Goal: Transaction & Acquisition: Download file/media

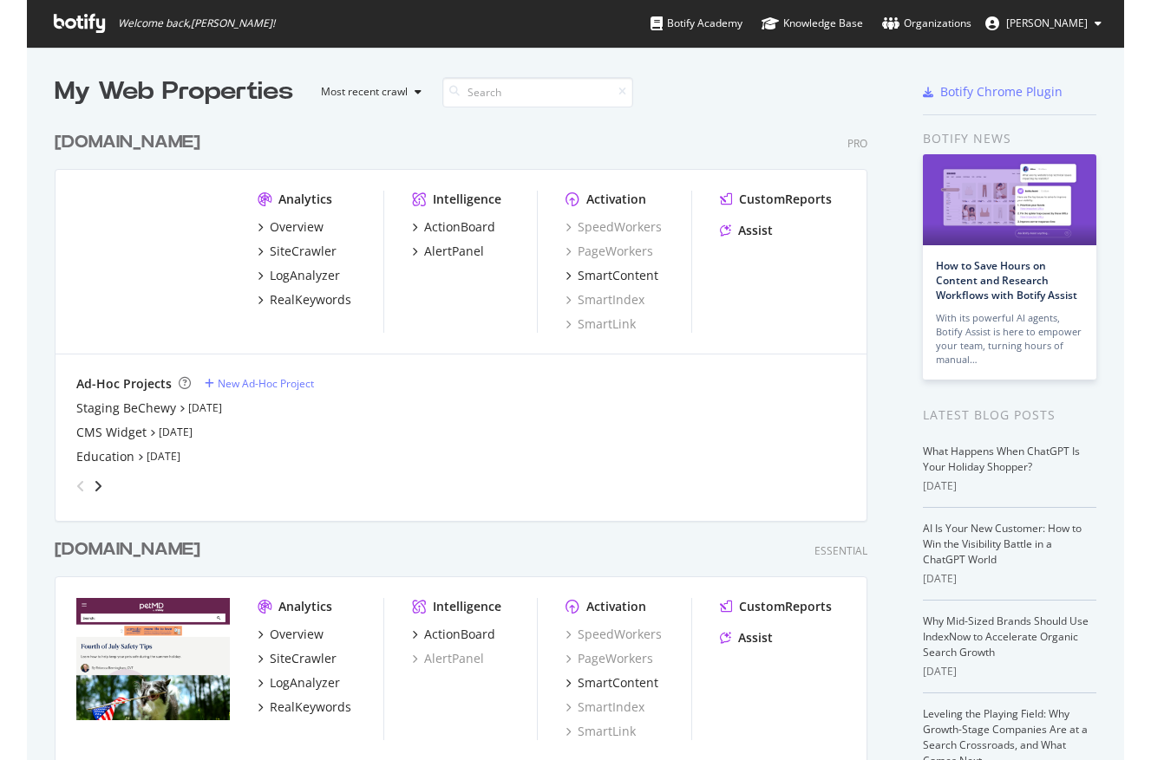
scroll to position [760, 1097]
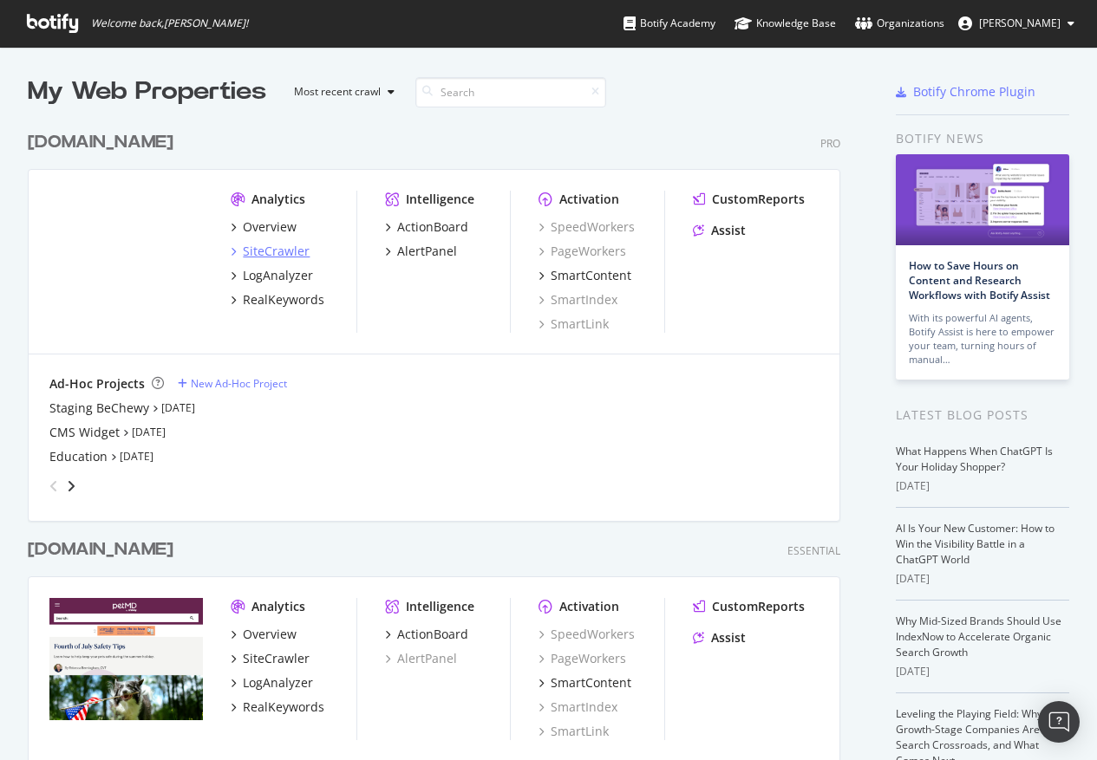
click at [259, 254] on div "SiteCrawler" at bounding box center [276, 251] width 67 height 17
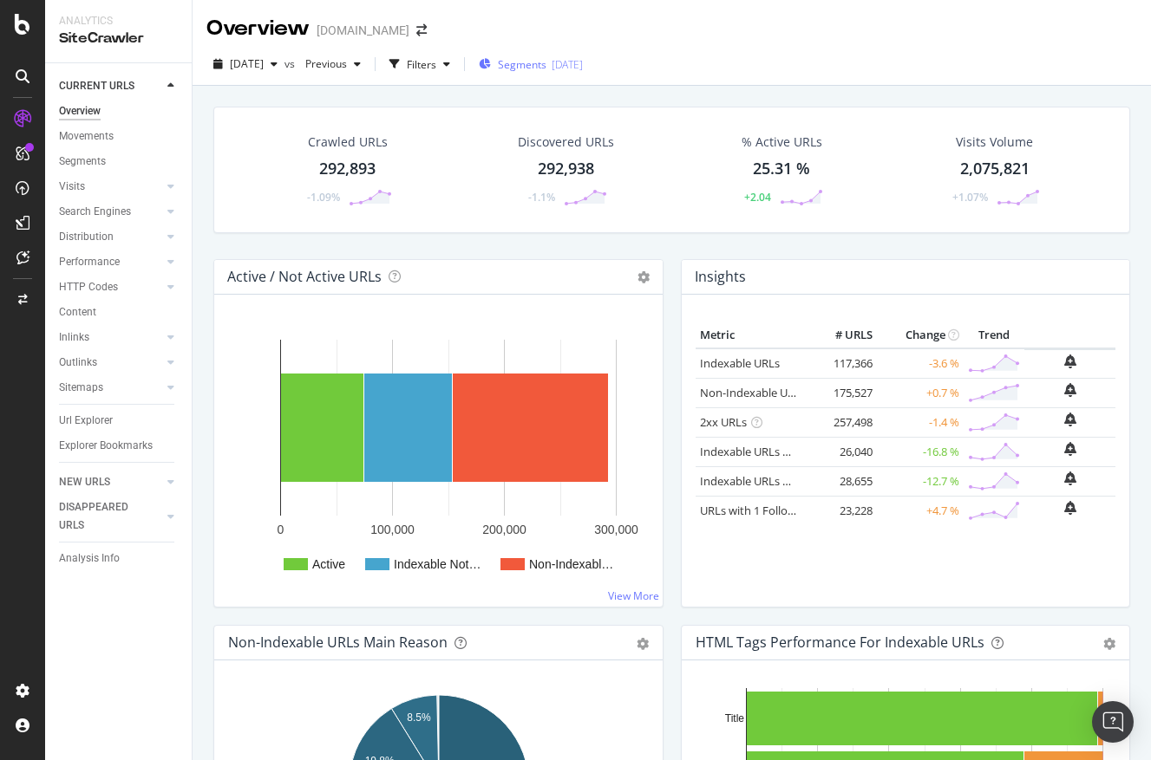
click at [583, 66] on div "[DATE]" at bounding box center [566, 64] width 31 height 15
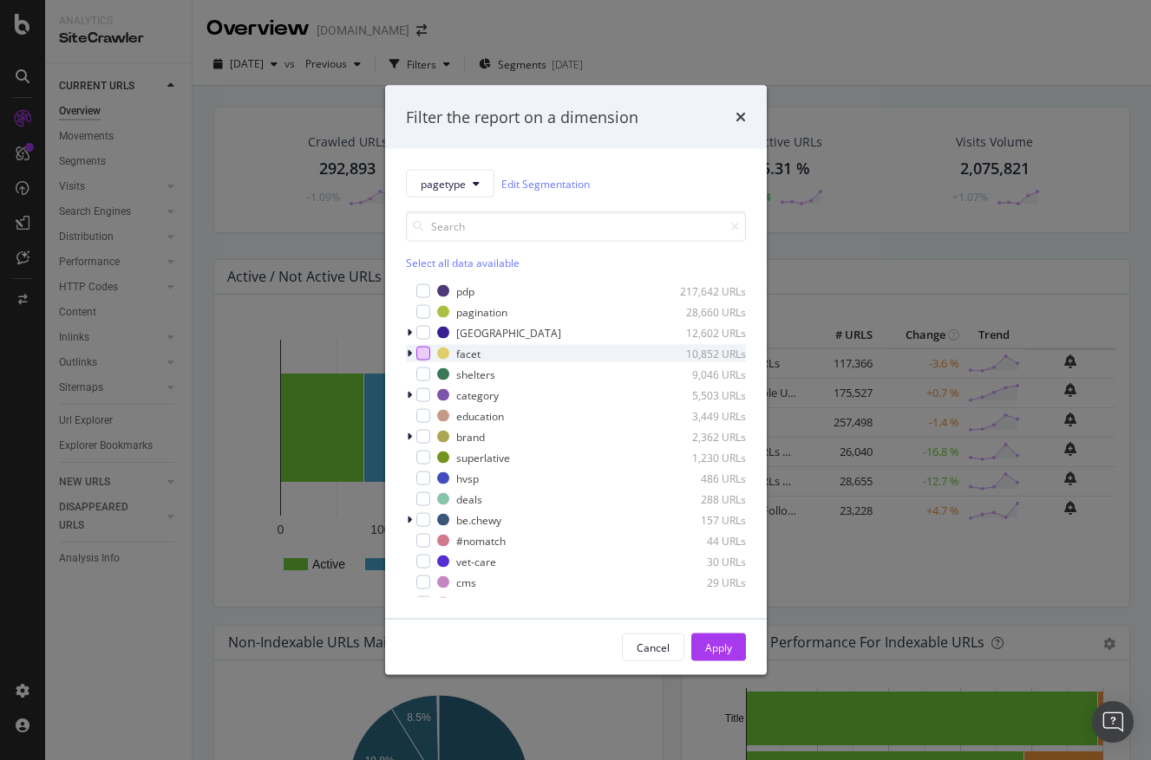
click at [423, 354] on div "modal" at bounding box center [423, 354] width 14 height 14
click at [424, 398] on div "modal" at bounding box center [423, 395] width 14 height 14
click at [400, 393] on div "pagetype Edit Segmentation Select all data available pdp 217,642 URLs paginatio…" at bounding box center [575, 384] width 381 height 470
click at [408, 394] on icon "modal" at bounding box center [409, 395] width 5 height 10
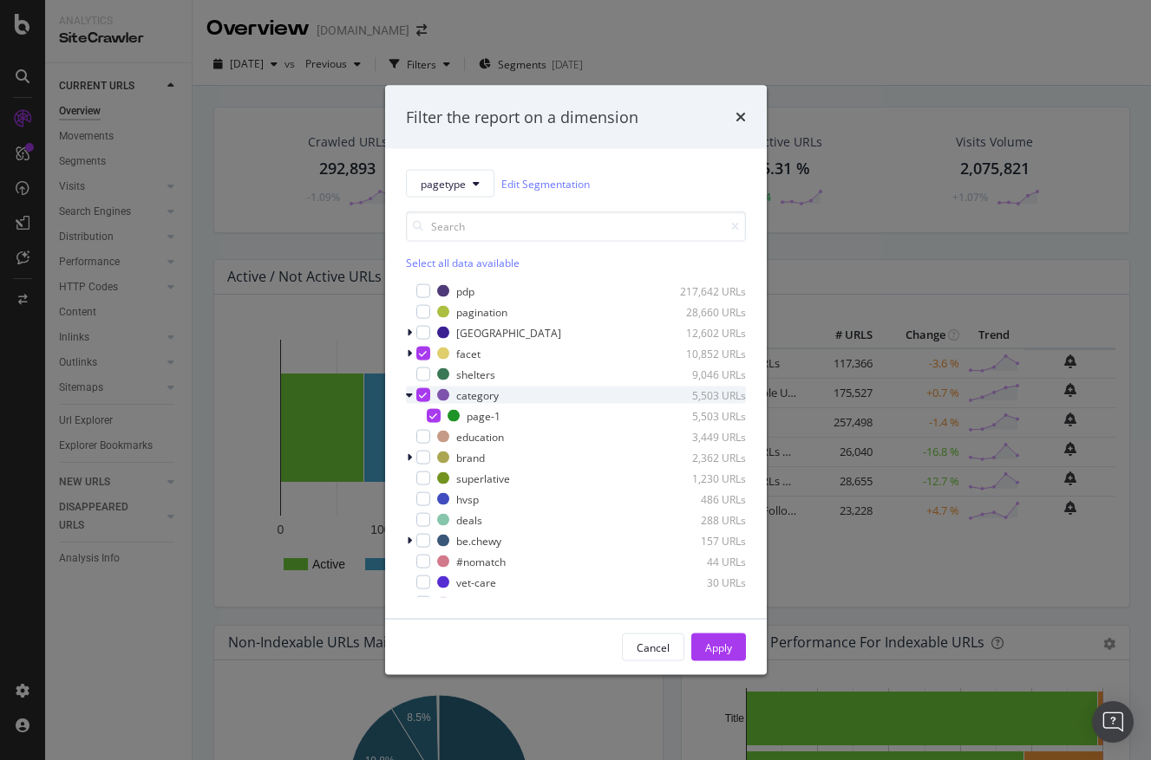
click at [408, 394] on icon "modal" at bounding box center [409, 395] width 7 height 10
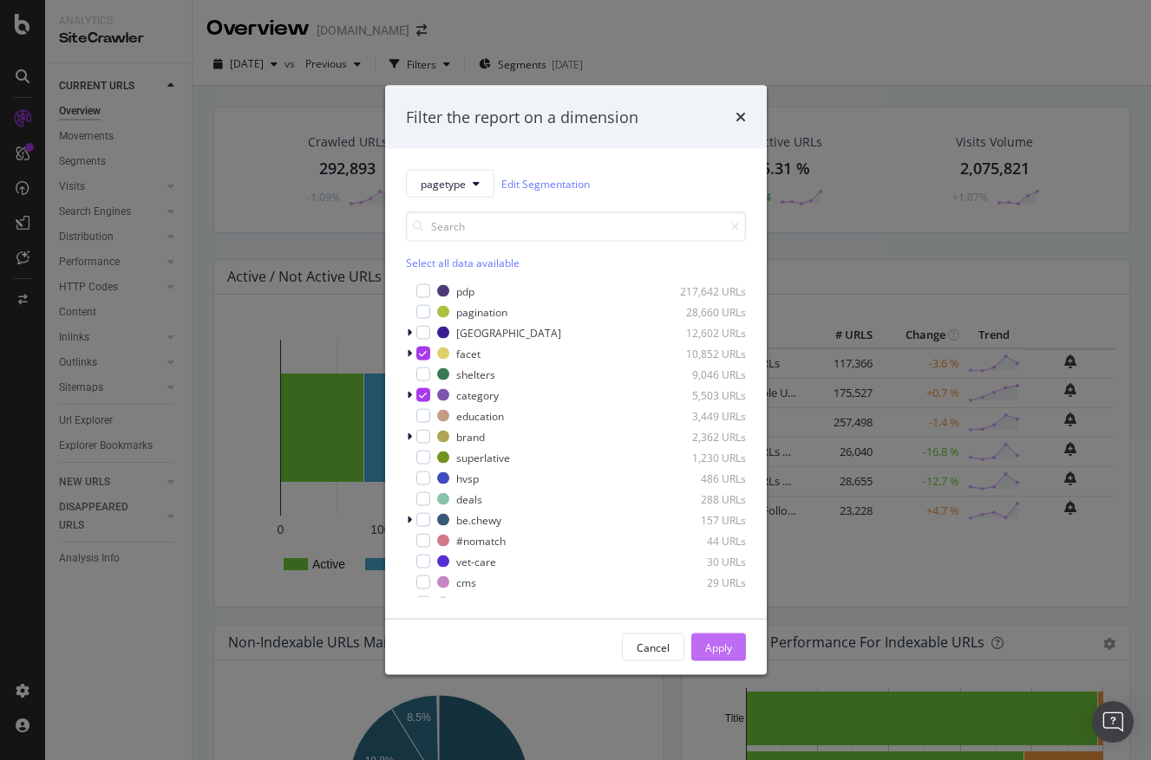
click at [724, 645] on div "Apply" at bounding box center [718, 647] width 27 height 15
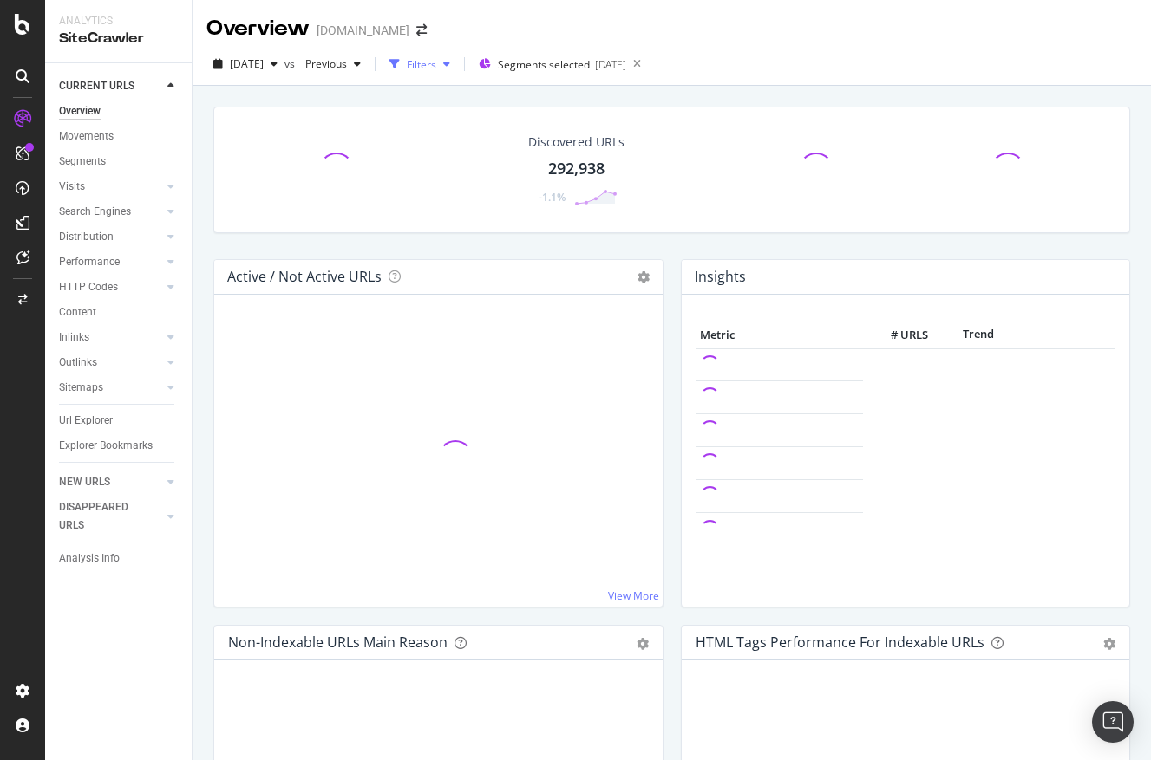
click at [451, 76] on div "Filters" at bounding box center [419, 64] width 75 height 26
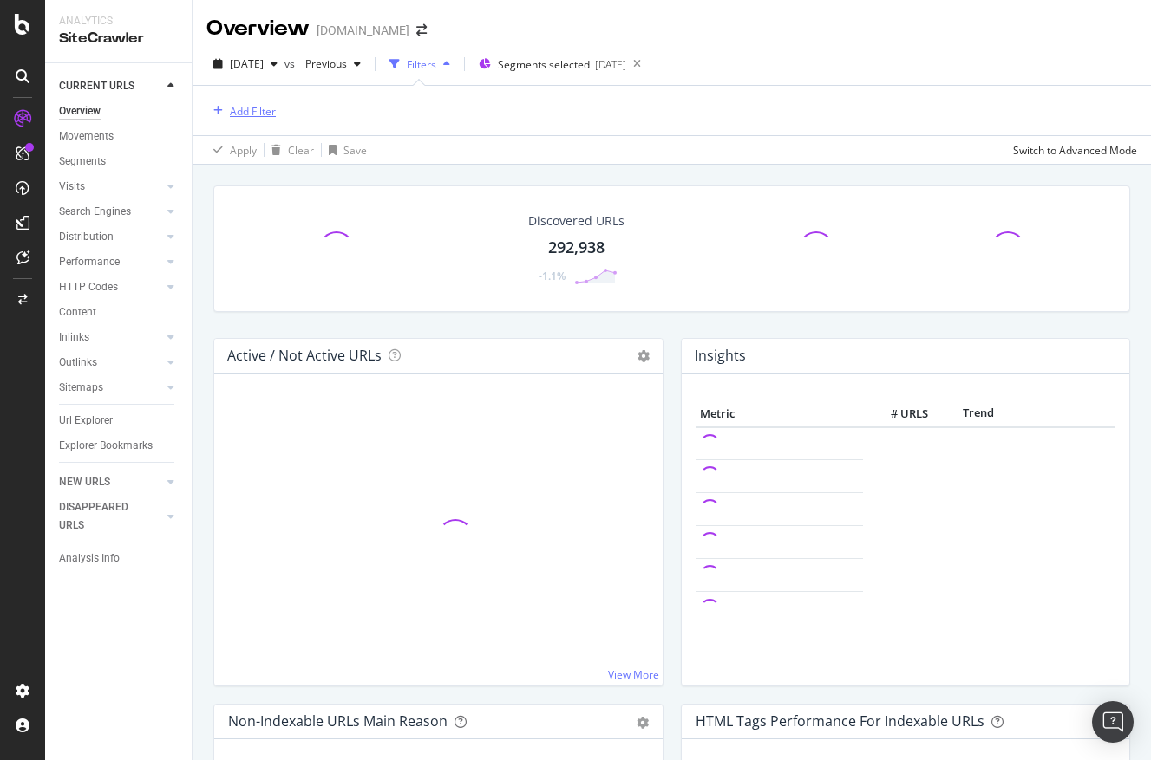
click at [261, 109] on div "Add Filter" at bounding box center [253, 111] width 46 height 15
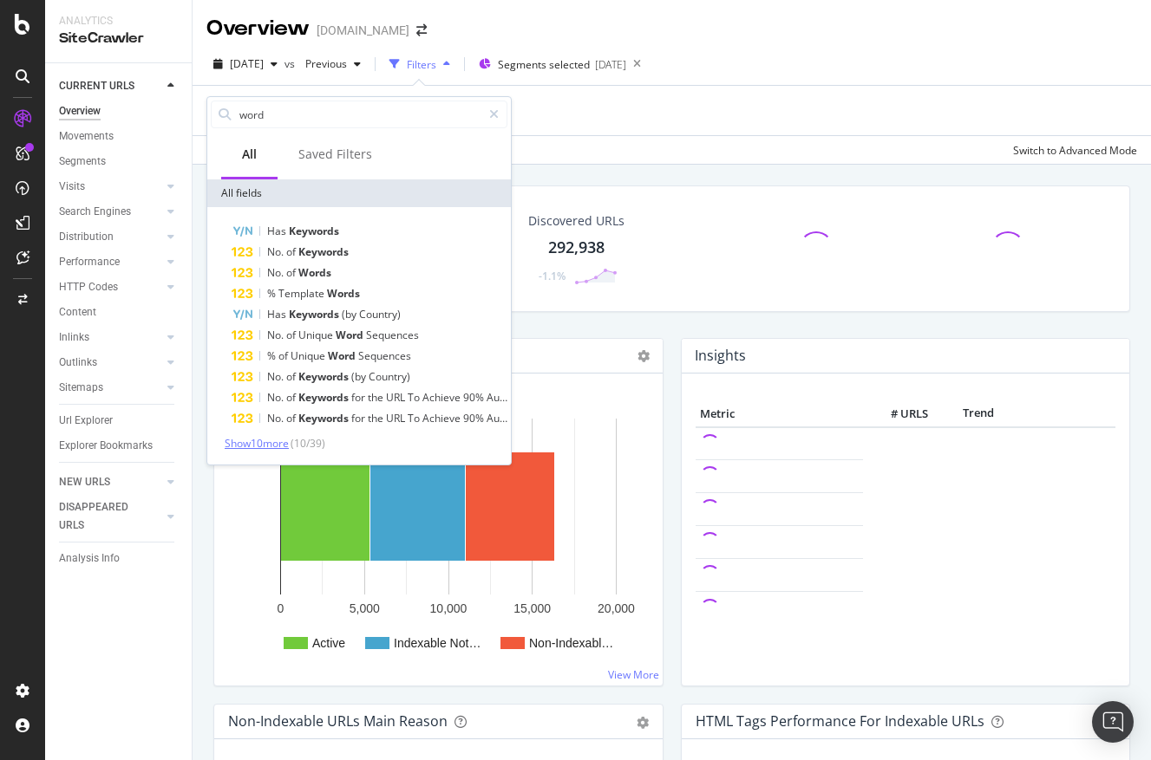
type input "word"
click at [267, 440] on span "Show 10 more" at bounding box center [257, 443] width 64 height 15
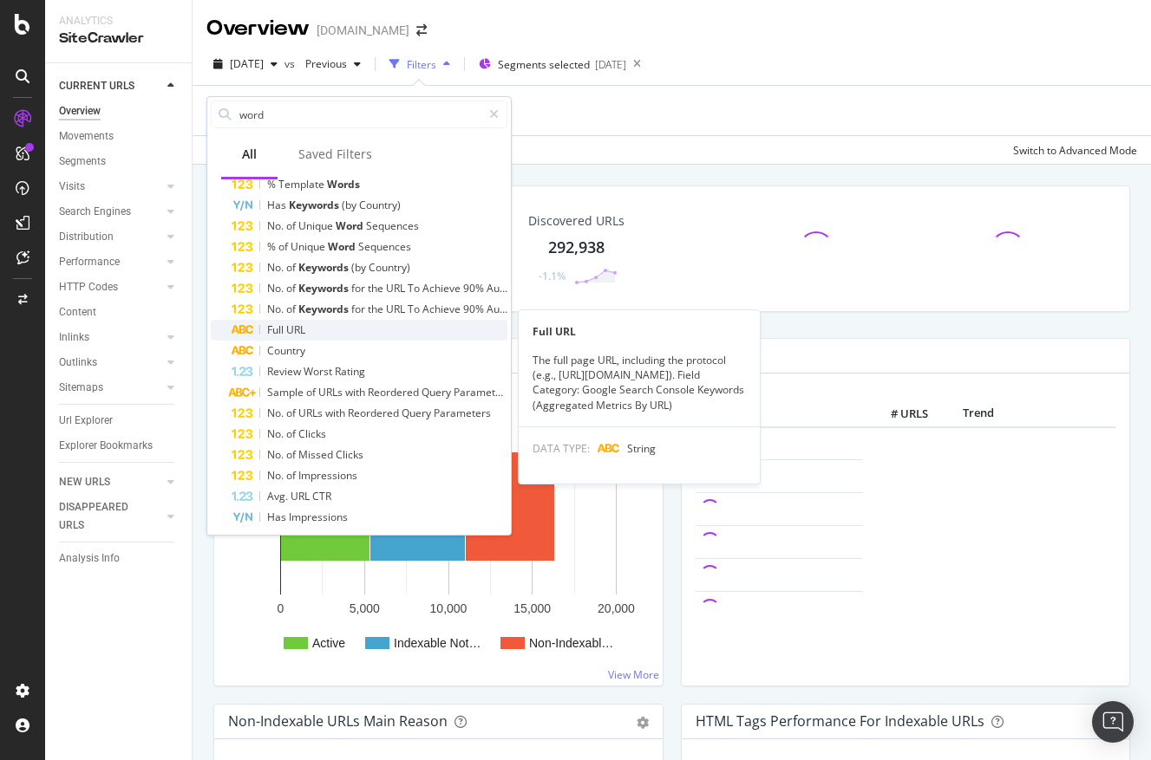
scroll to position [138, 0]
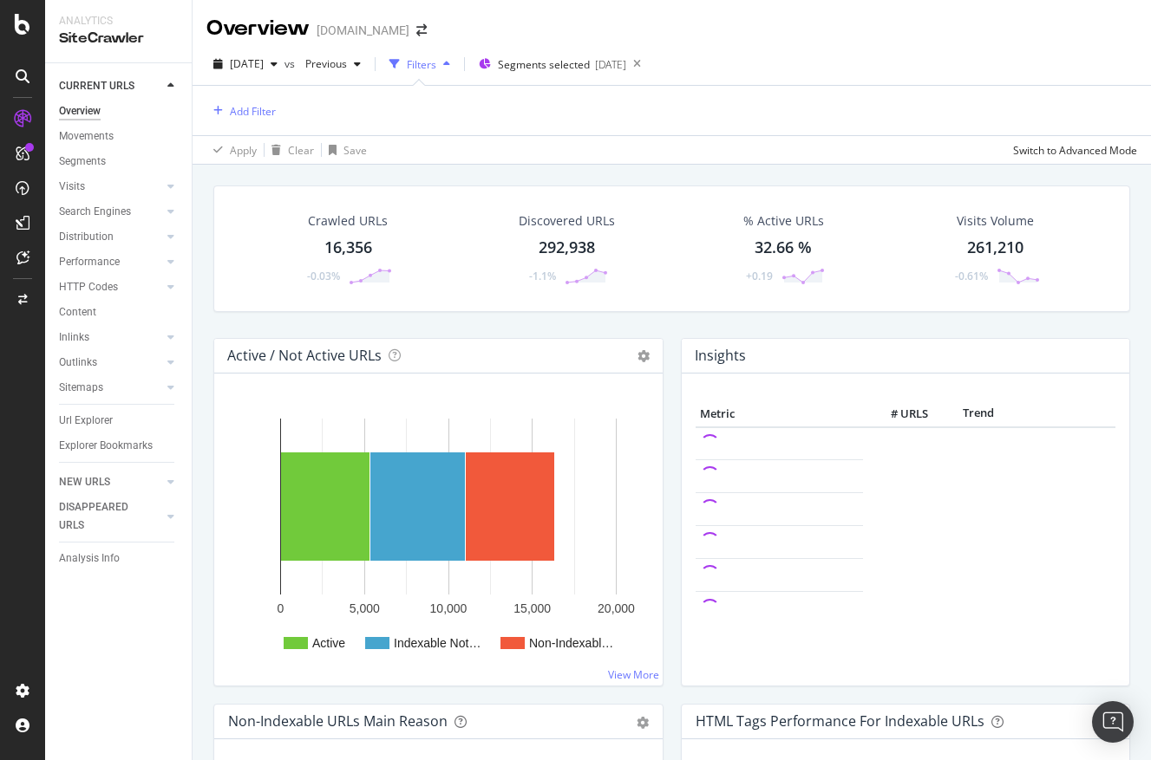
click at [659, 363] on div "Active / Not Active URLs Chart (by Value) Chart (by Percentage) Table Expand Ex…" at bounding box center [438, 356] width 448 height 35
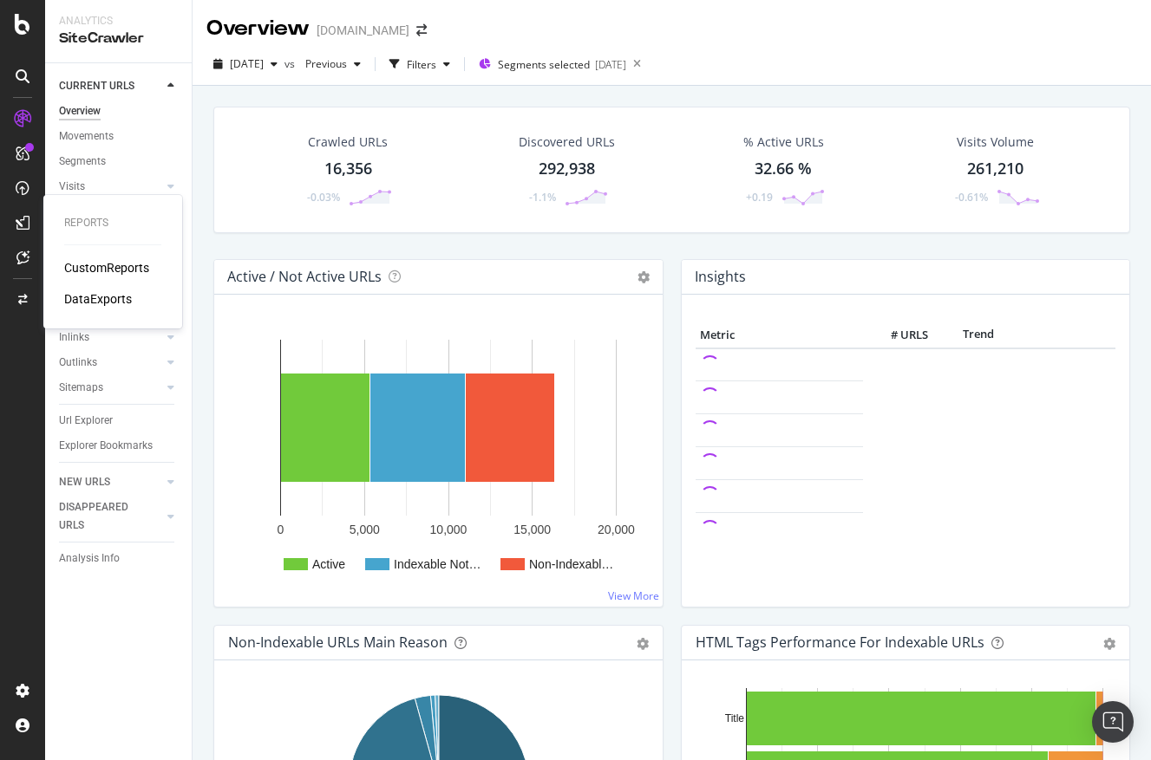
click at [111, 296] on div "DataExports" at bounding box center [98, 298] width 68 height 17
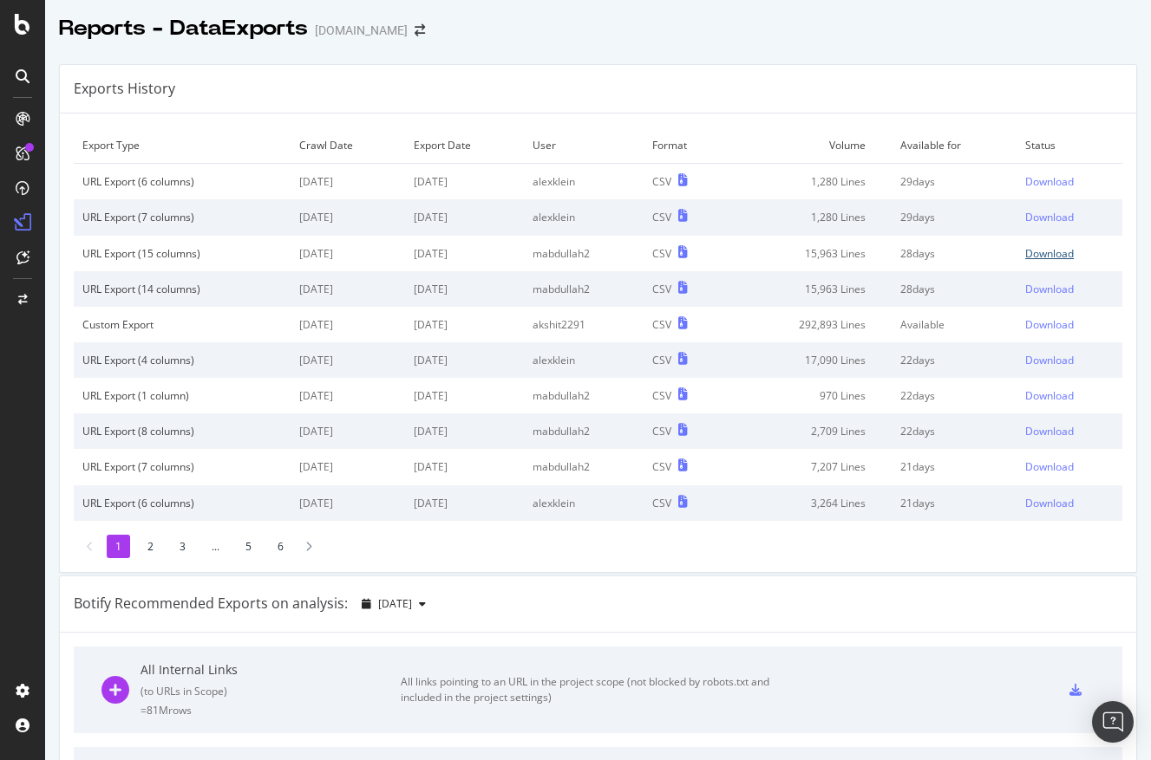
click at [1060, 252] on div "Download" at bounding box center [1049, 253] width 49 height 15
